Goal: Contribute content

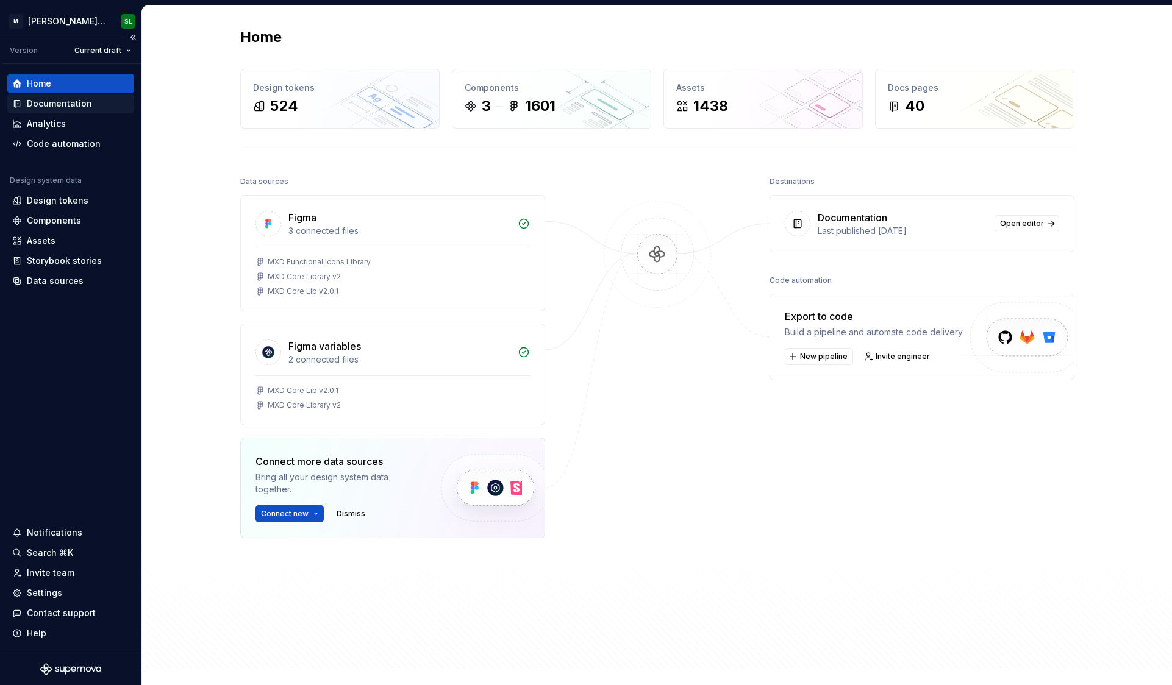
click at [71, 107] on div "Documentation" at bounding box center [59, 104] width 65 height 12
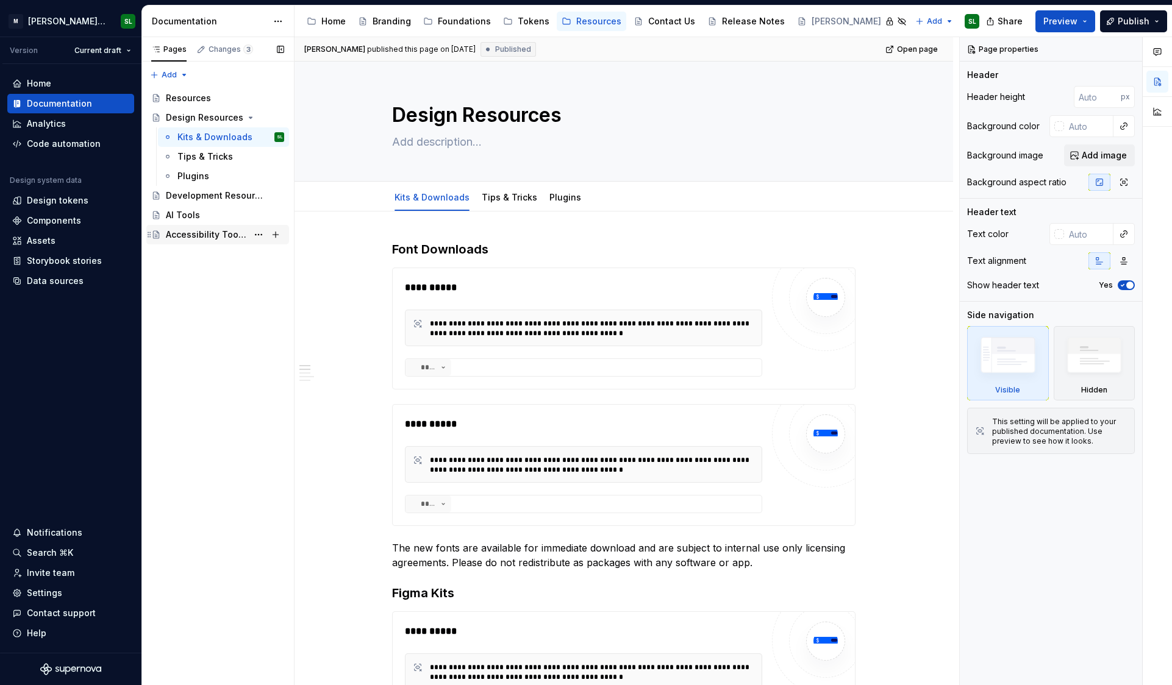
click at [204, 241] on div "Accessibility Tools & Testing" at bounding box center [225, 234] width 118 height 17
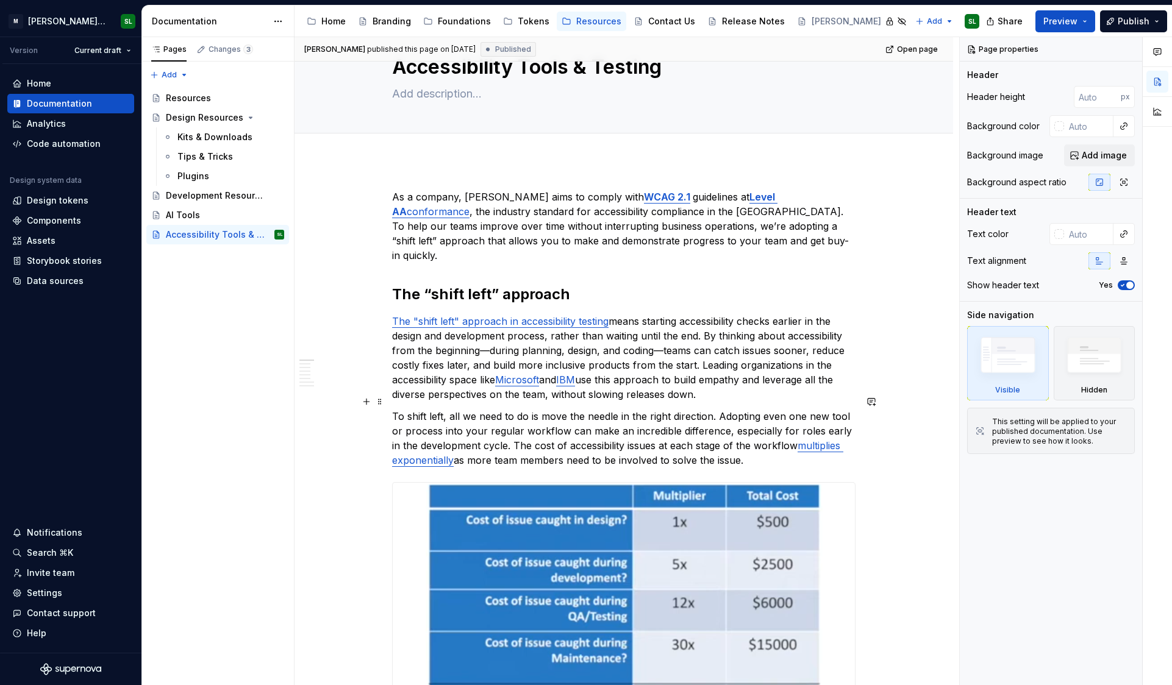
scroll to position [50, 0]
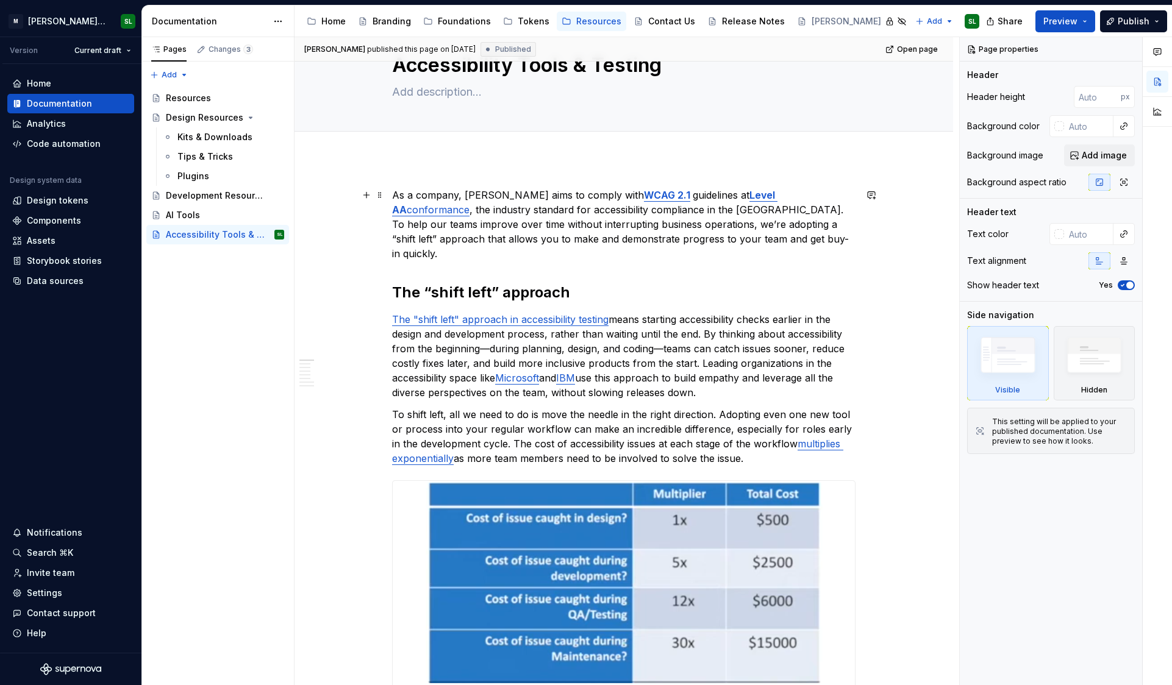
click at [644, 201] on strong "WCAG 2.1" at bounding box center [667, 195] width 46 height 12
type textarea "*"
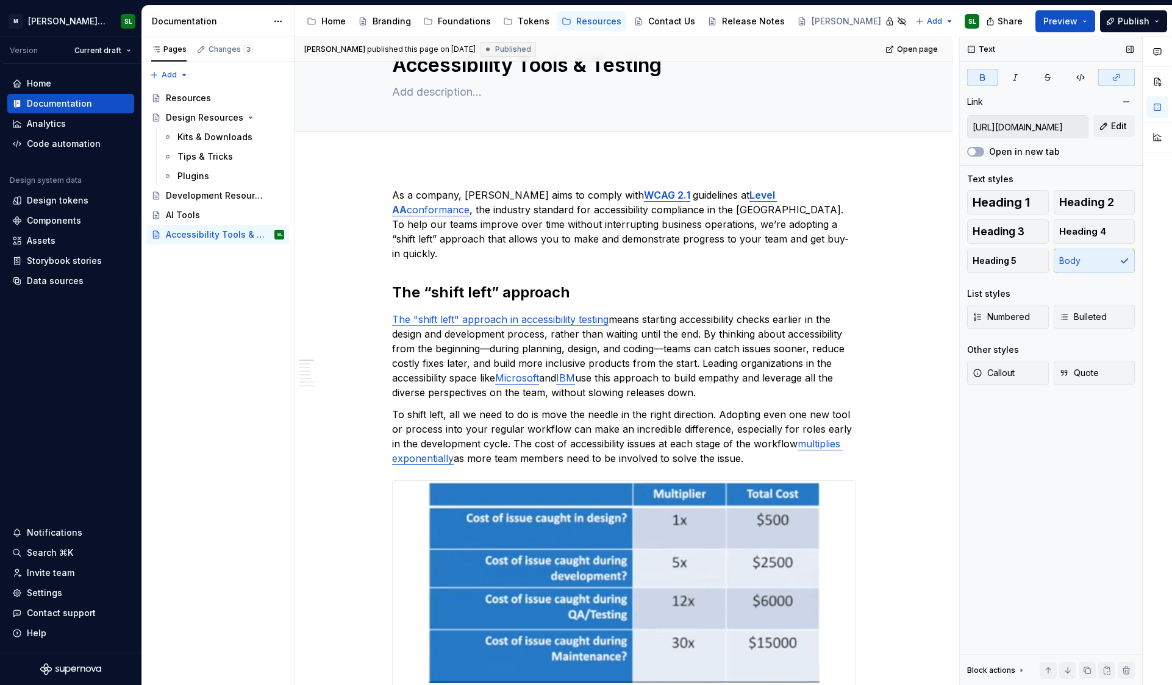
click at [1053, 124] on input "[URL][DOMAIN_NAME]" at bounding box center [1027, 127] width 120 height 22
click at [1058, 125] on input "[URL][DOMAIN_NAME]" at bounding box center [1027, 127] width 120 height 22
click at [1122, 123] on span "Edit" at bounding box center [1119, 126] width 16 height 12
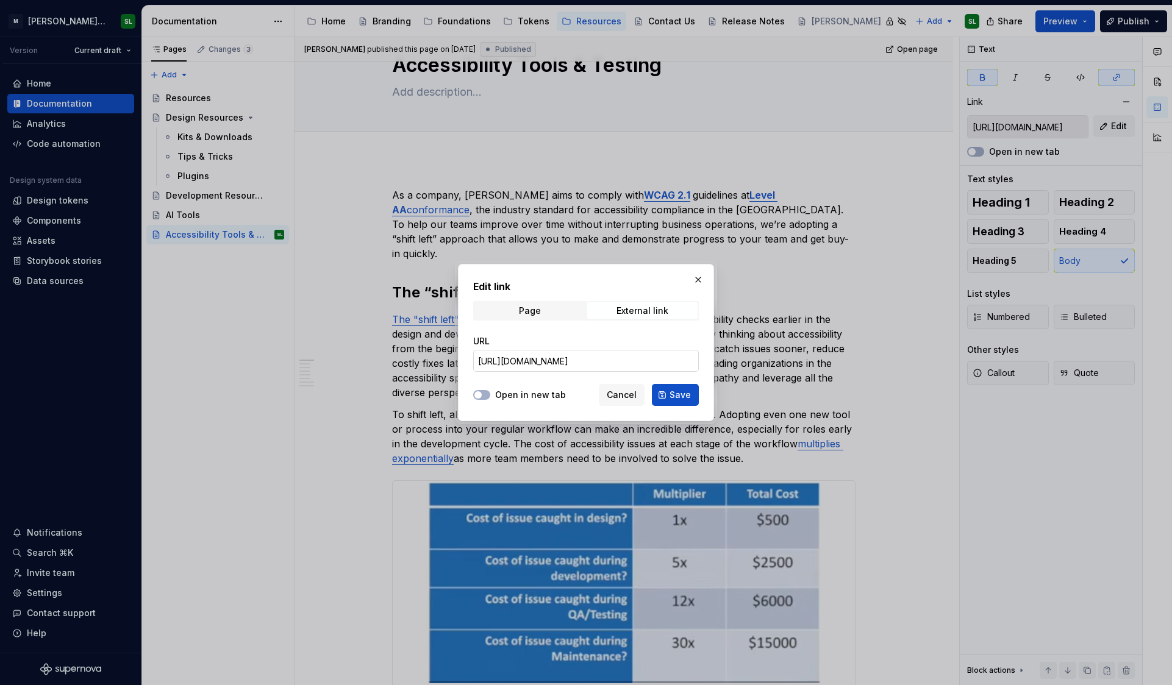
click at [589, 362] on input "[URL][DOMAIN_NAME]" at bounding box center [586, 361] width 226 height 22
paste input "2"
type input "[URL][DOMAIN_NAME]"
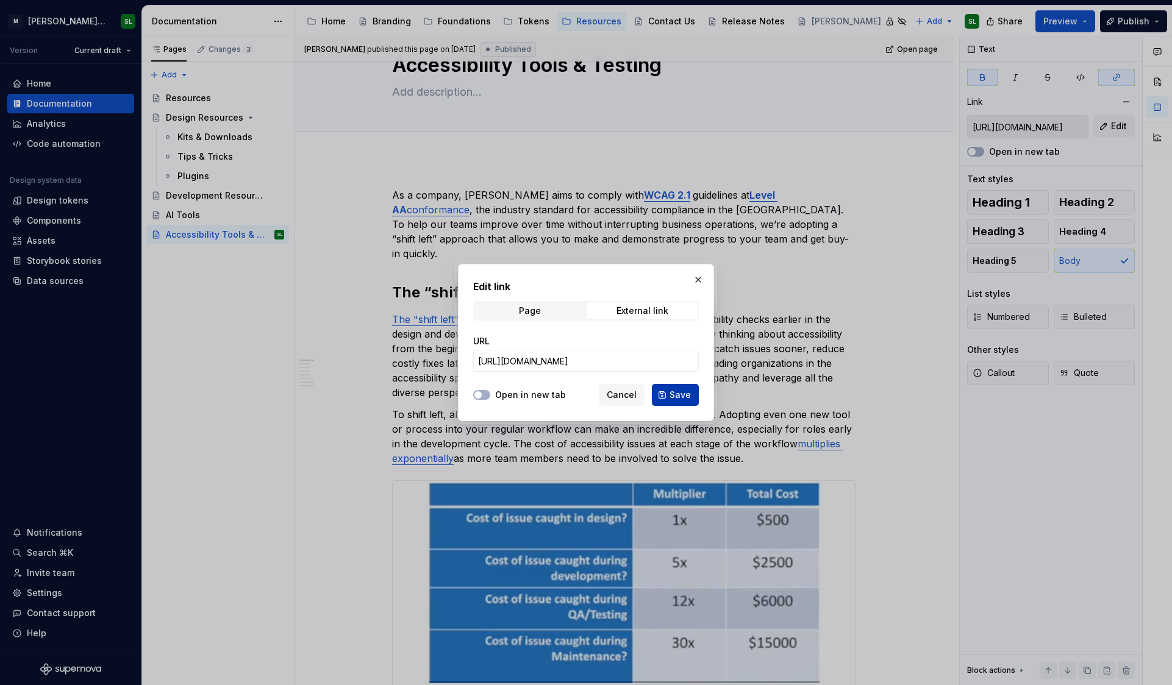
click at [680, 394] on span "Save" at bounding box center [679, 395] width 21 height 12
type input "[URL][DOMAIN_NAME]"
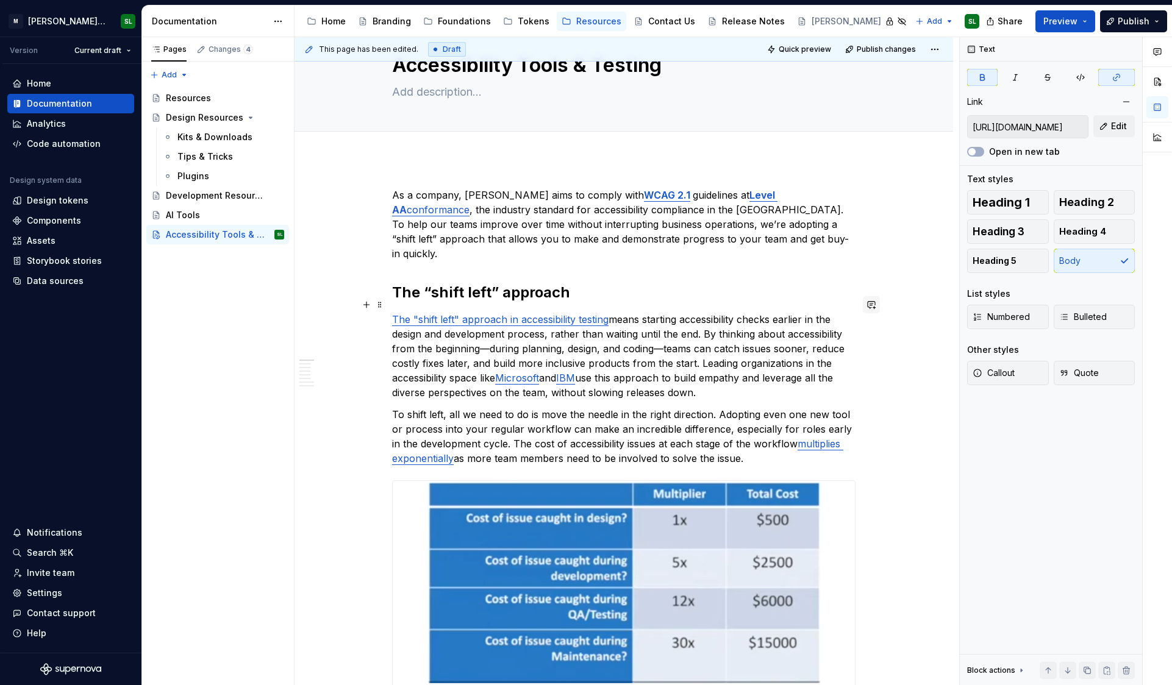
type textarea "*"
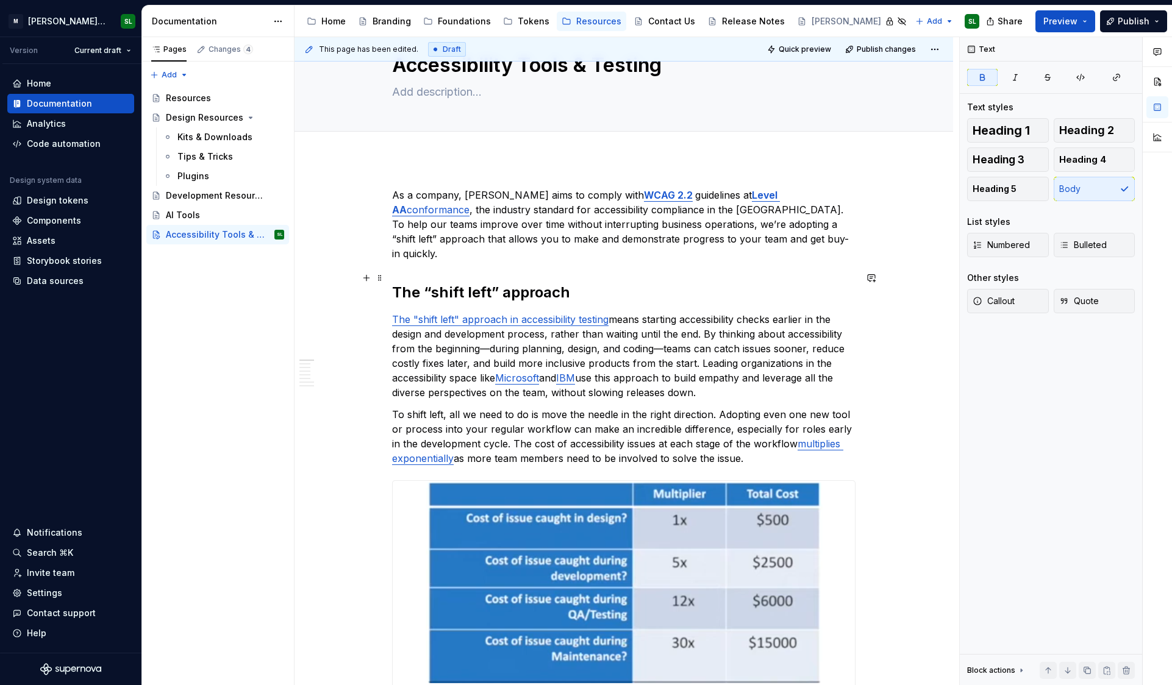
click at [1143, 24] on span "Publish" at bounding box center [1133, 21] width 32 height 12
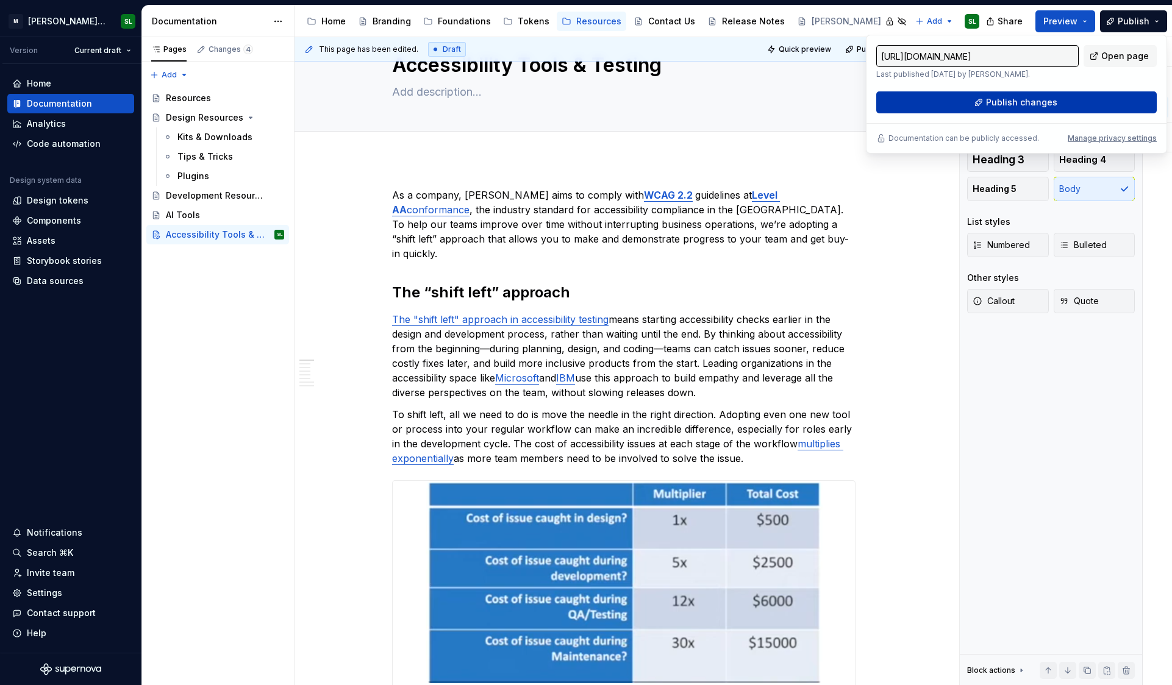
click at [1029, 104] on span "Publish changes" at bounding box center [1021, 102] width 71 height 12
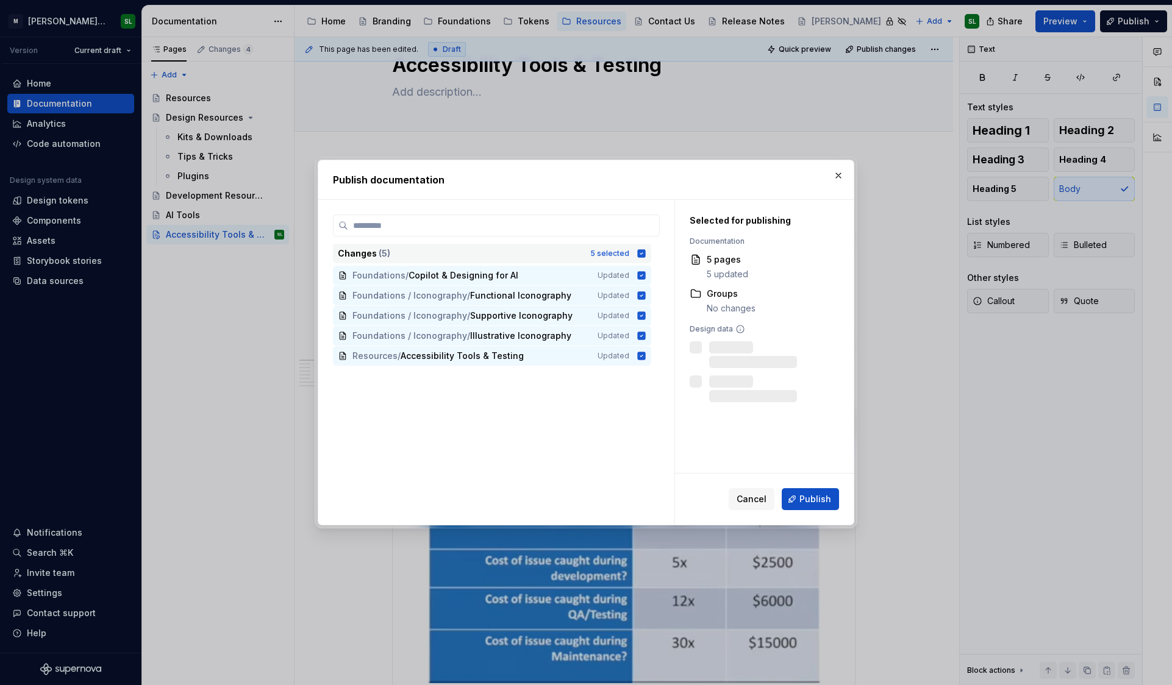
click at [646, 255] on icon at bounding box center [642, 253] width 8 height 8
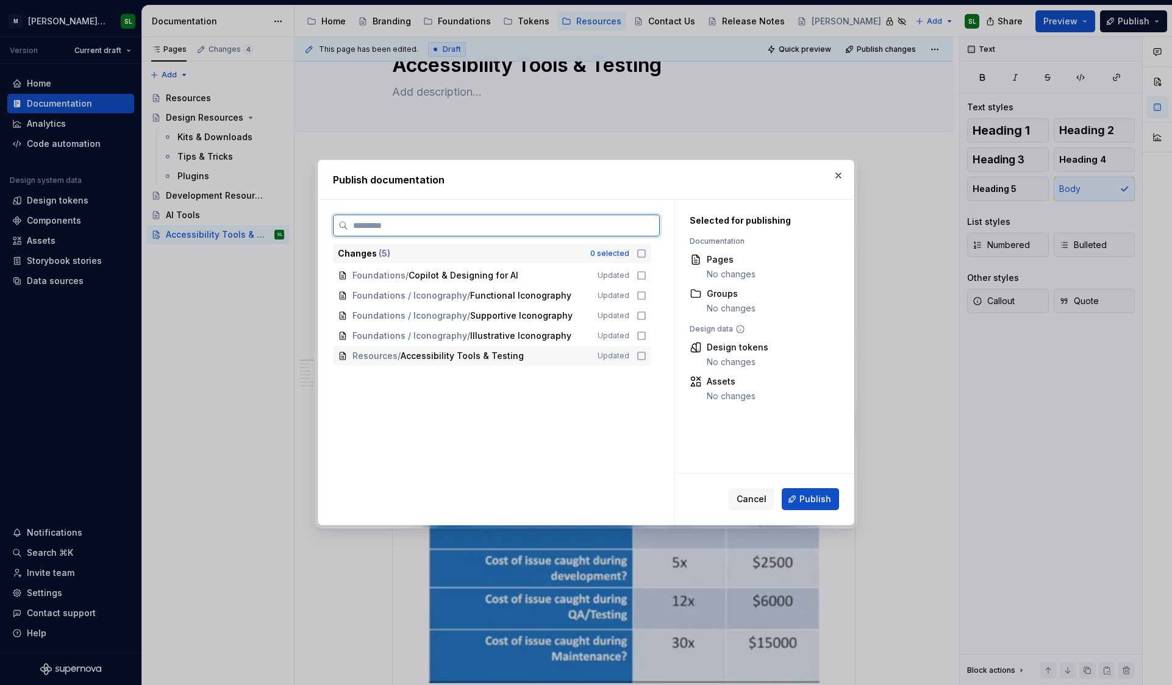
click at [644, 358] on icon at bounding box center [641, 355] width 7 height 7
click at [818, 505] on button "Publish" at bounding box center [810, 499] width 57 height 22
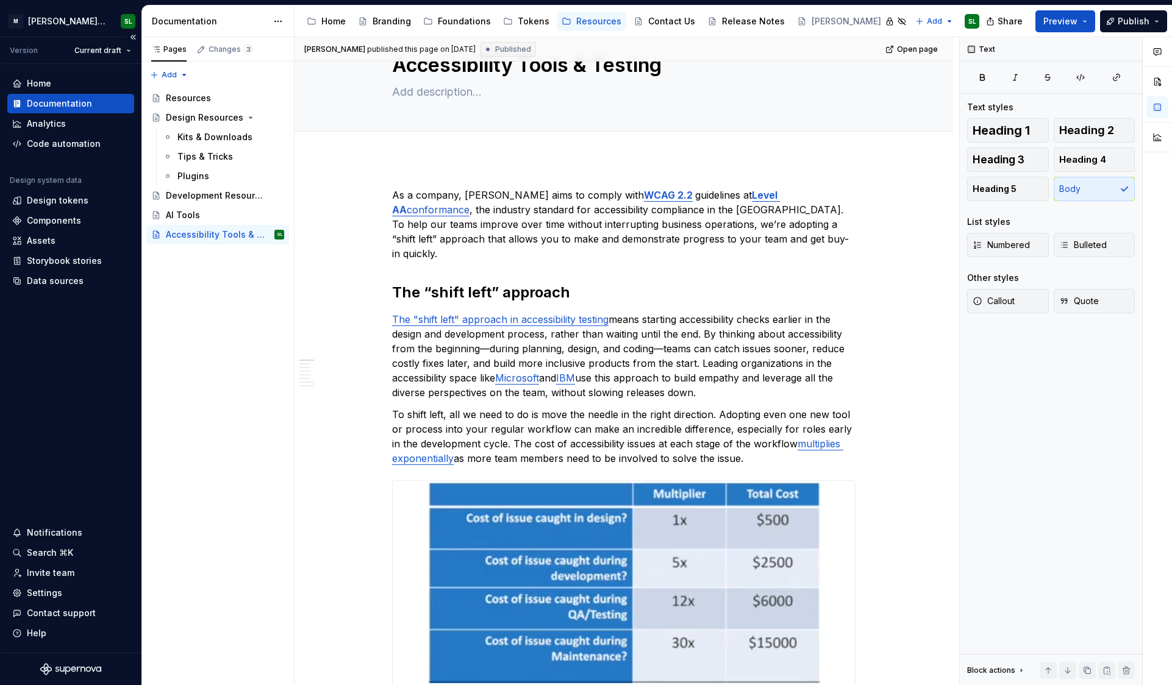
type textarea "*"
